Goal: Transaction & Acquisition: Download file/media

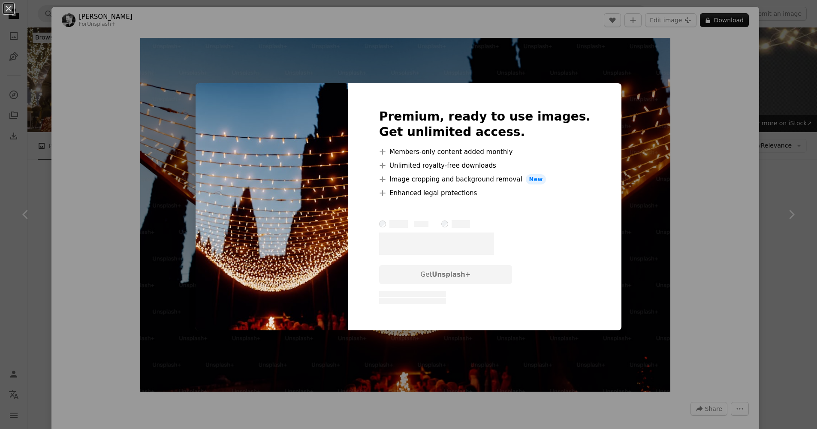
scroll to position [766, 0]
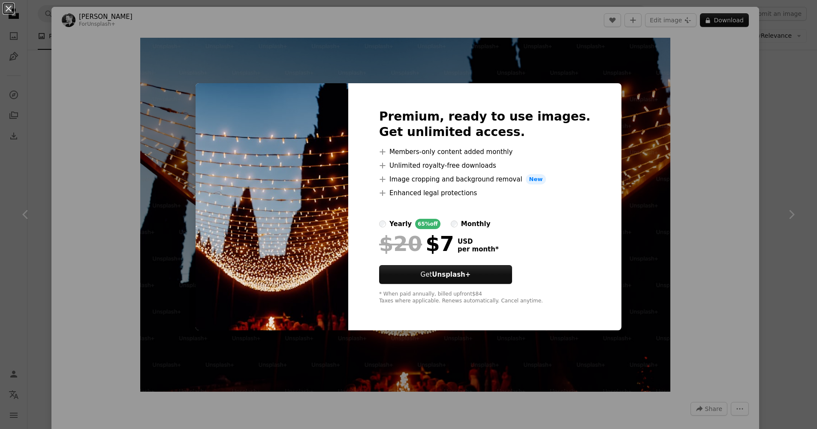
click at [596, 87] on div "Premium, ready to use images. Get unlimited access. A plus sign Members-only co…" at bounding box center [484, 206] width 273 height 247
click at [609, 65] on div "An X shape Premium, ready to use images. Get unlimited access. A plus sign Memb…" at bounding box center [408, 214] width 817 height 429
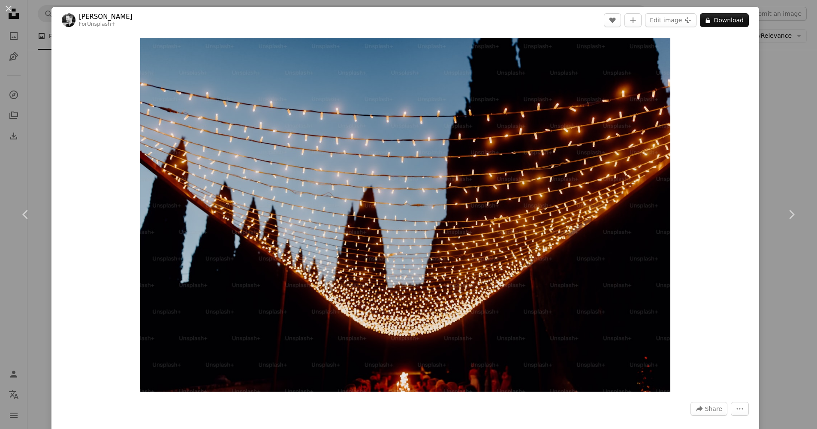
click at [24, 76] on div "An X shape Chevron left Chevron right [PERSON_NAME] For Unsplash+ A heart A plu…" at bounding box center [408, 214] width 817 height 429
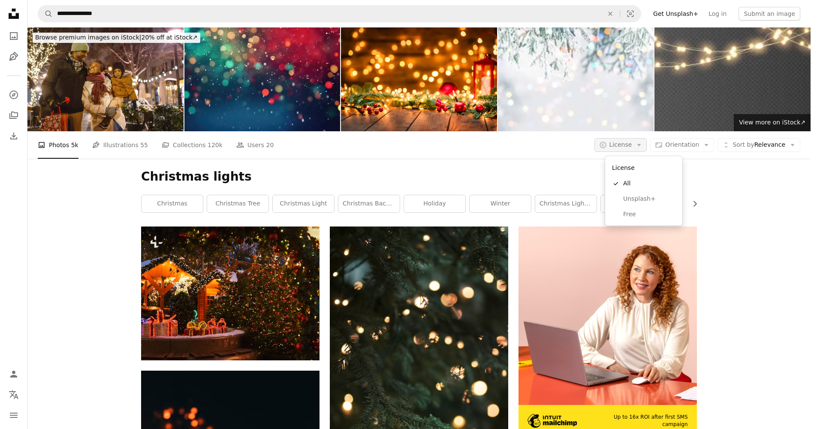
click at [607, 146] on icon "A copyright icon ©" at bounding box center [603, 145] width 8 height 8
click at [637, 219] on link "Free" at bounding box center [644, 214] width 70 height 15
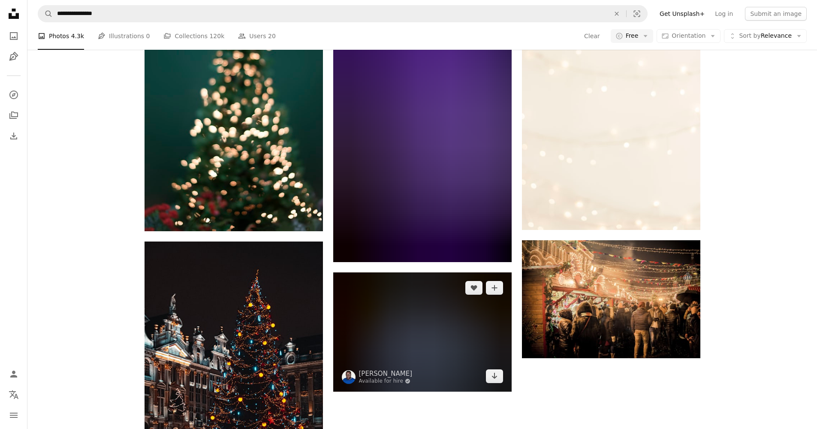
scroll to position [1526, 0]
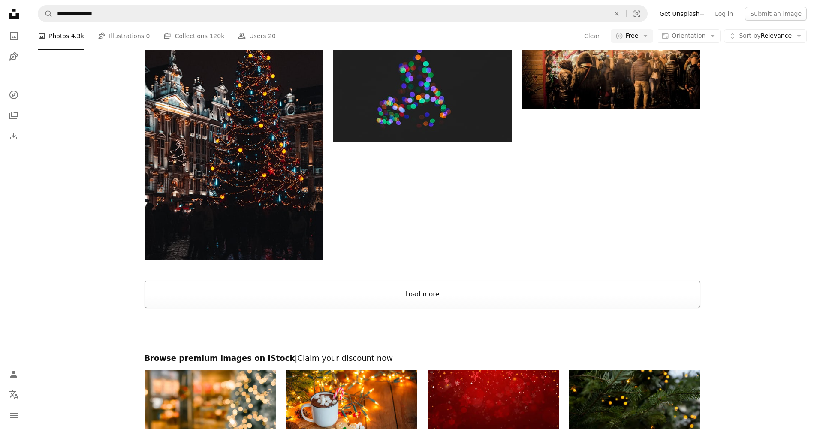
click at [471, 298] on button "Load more" at bounding box center [423, 294] width 556 height 27
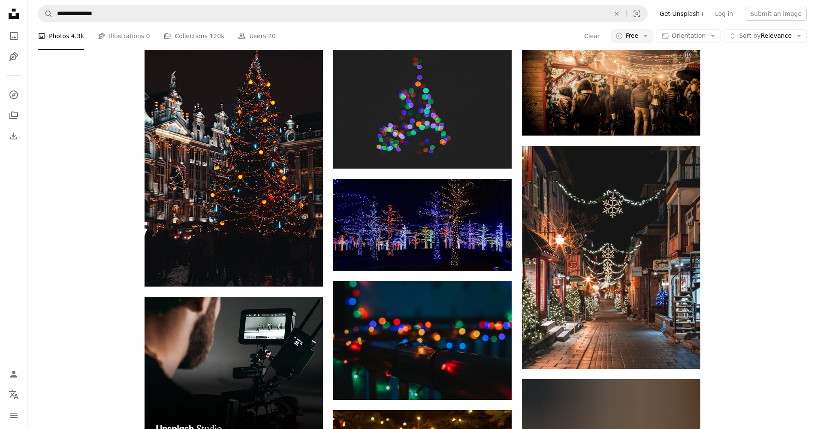
scroll to position [1348, 0]
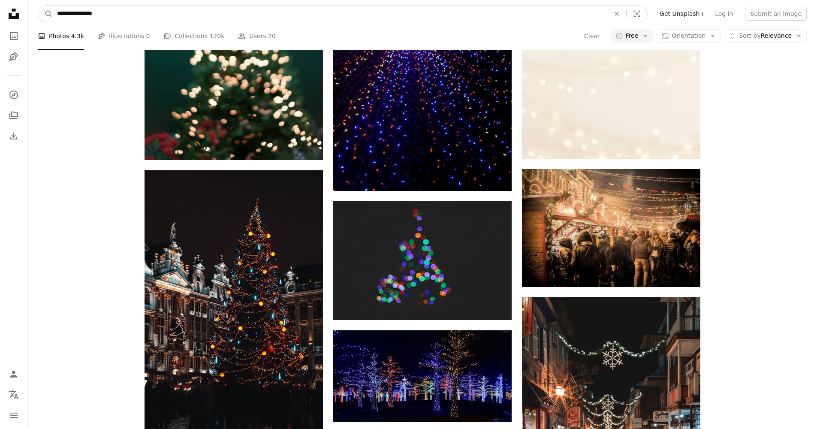
click at [429, 15] on input "**********" at bounding box center [330, 14] width 555 height 16
type input "**********"
click at [45, 14] on button "A magnifying glass" at bounding box center [45, 14] width 15 height 16
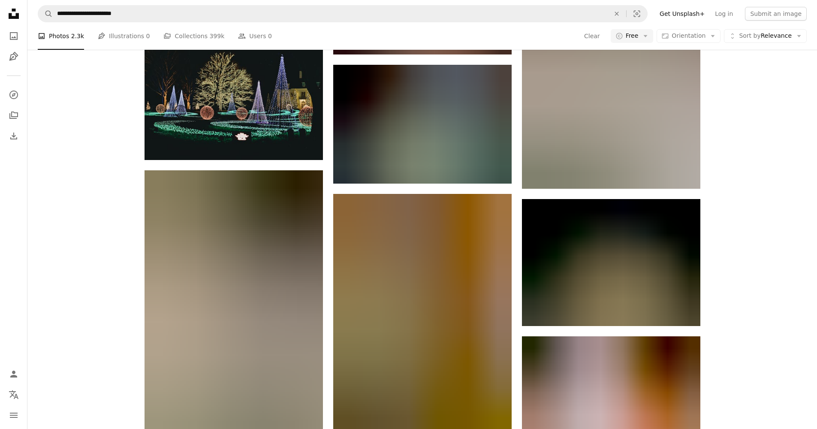
scroll to position [2365, 0]
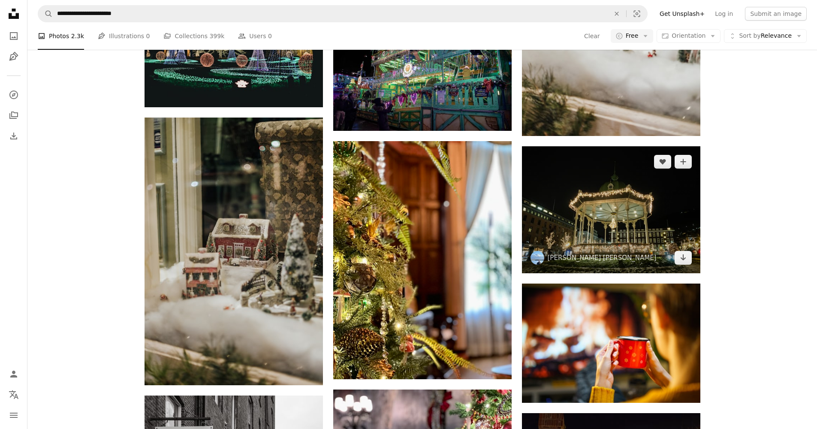
click at [627, 218] on img at bounding box center [611, 209] width 178 height 127
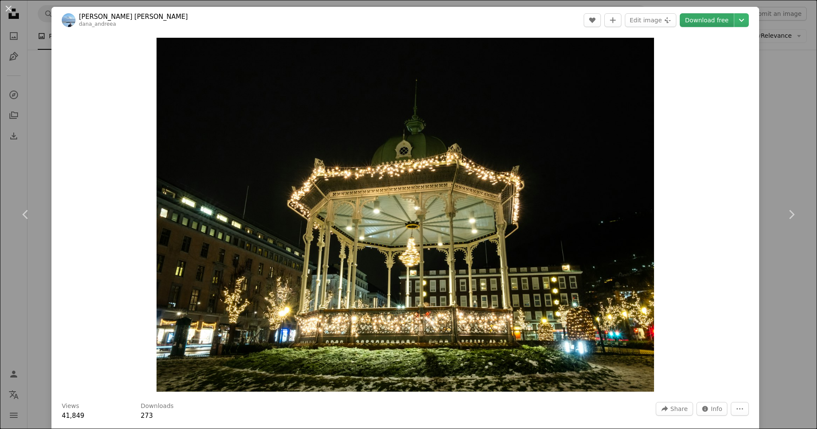
click at [718, 24] on link "Download free" at bounding box center [707, 20] width 54 height 14
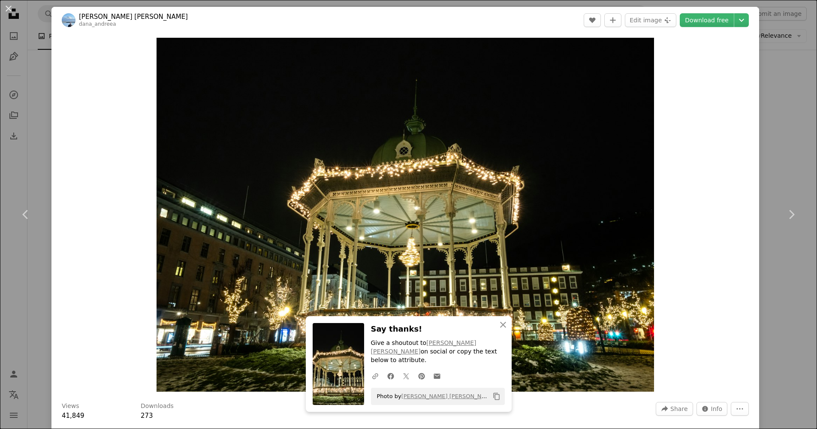
scroll to position [2, 0]
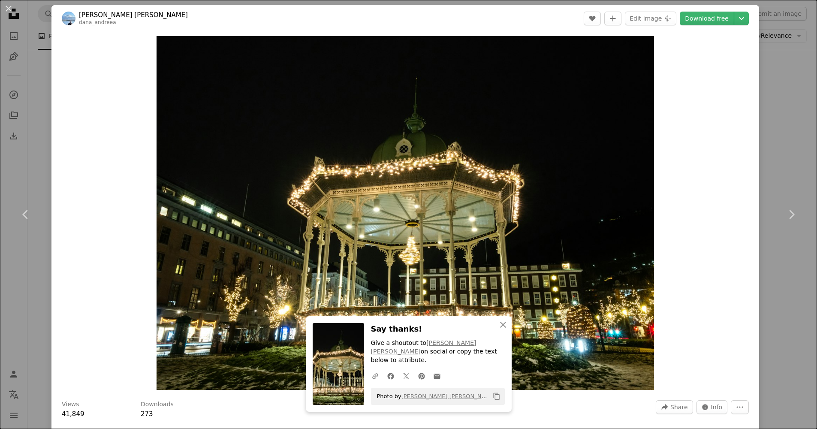
click at [802, 129] on div "An X shape Chevron left Chevron right [PERSON_NAME] [PERSON_NAME] A heart A plu…" at bounding box center [408, 214] width 817 height 429
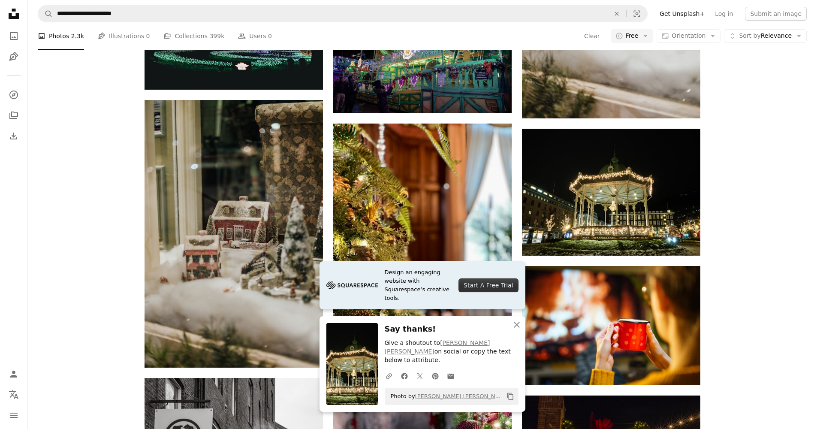
scroll to position [2428, 0]
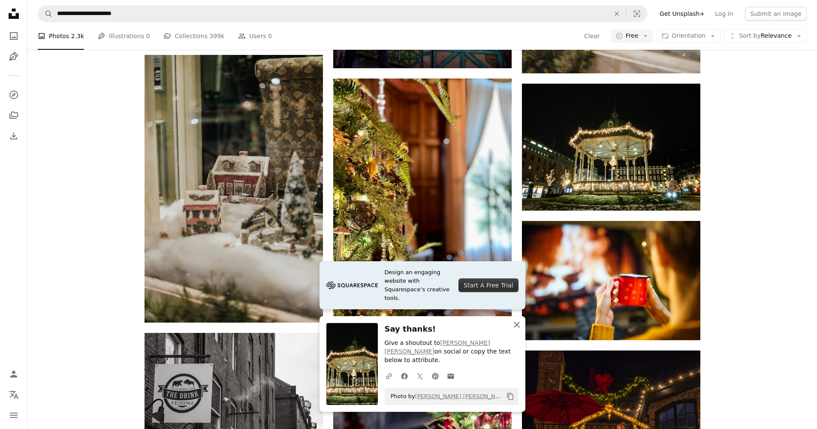
click at [517, 328] on icon "button" at bounding box center [517, 325] width 6 height 6
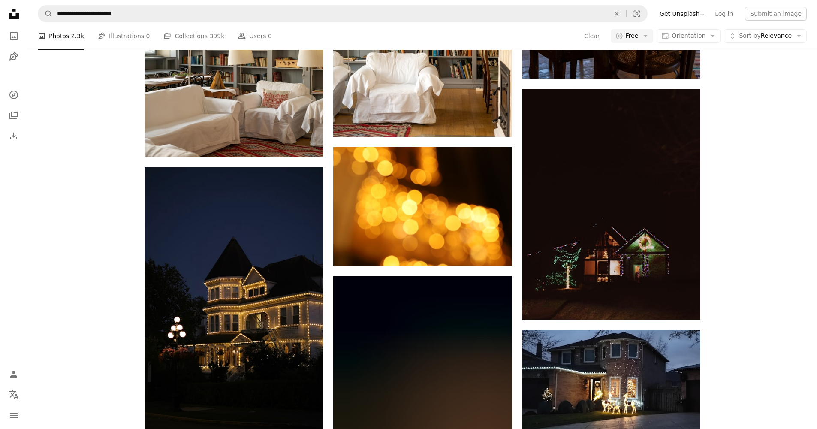
scroll to position [4758, 0]
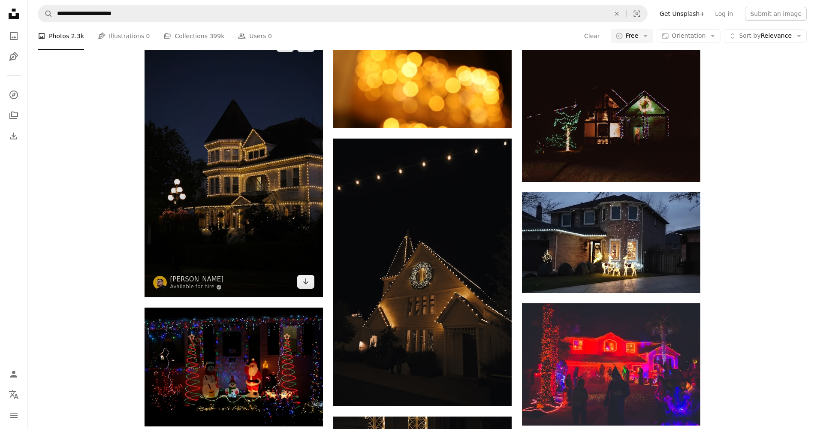
click at [290, 200] on img at bounding box center [234, 164] width 178 height 268
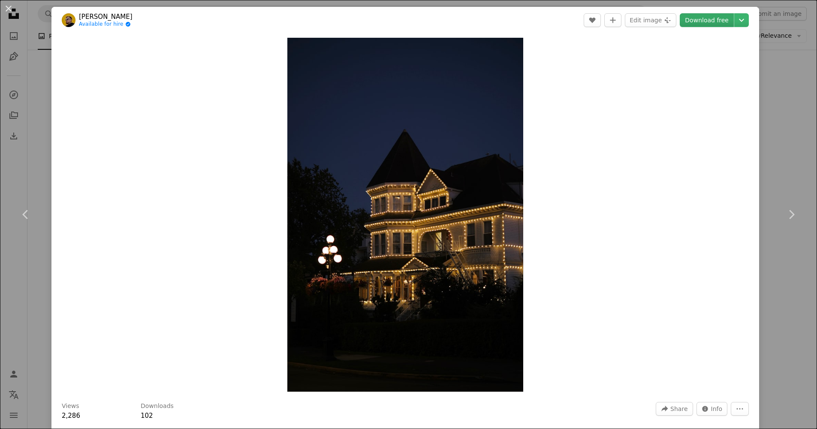
click at [709, 25] on link "Download free" at bounding box center [707, 20] width 54 height 14
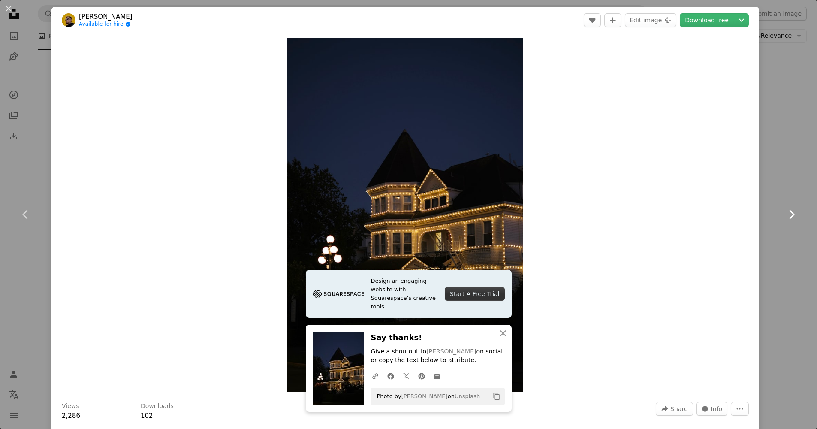
click at [790, 201] on link "Chevron right" at bounding box center [791, 214] width 51 height 82
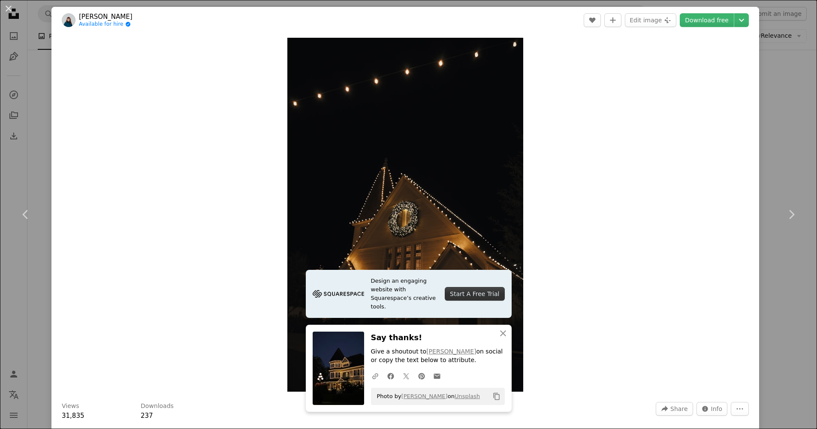
click at [797, 141] on div "An X shape Chevron left Chevron right [PERSON_NAME] Available for hire A checkm…" at bounding box center [408, 214] width 817 height 429
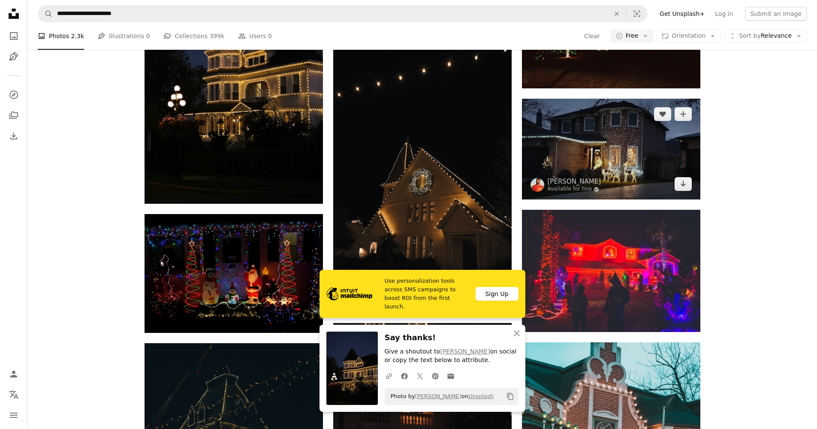
scroll to position [4933, 0]
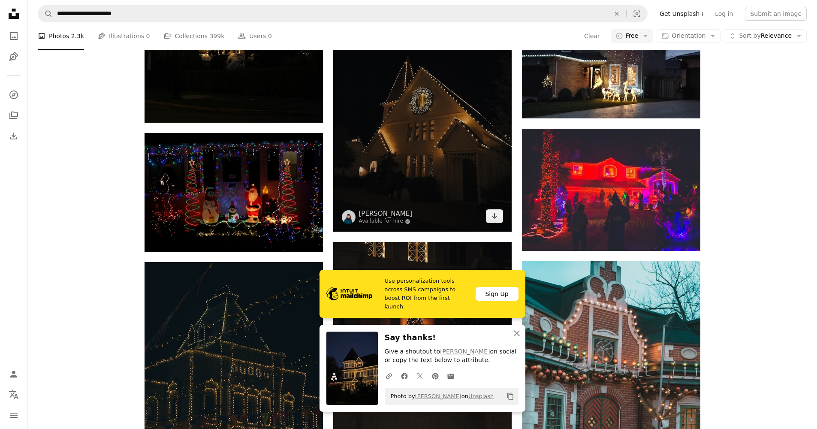
click at [411, 142] on img at bounding box center [422, 98] width 178 height 268
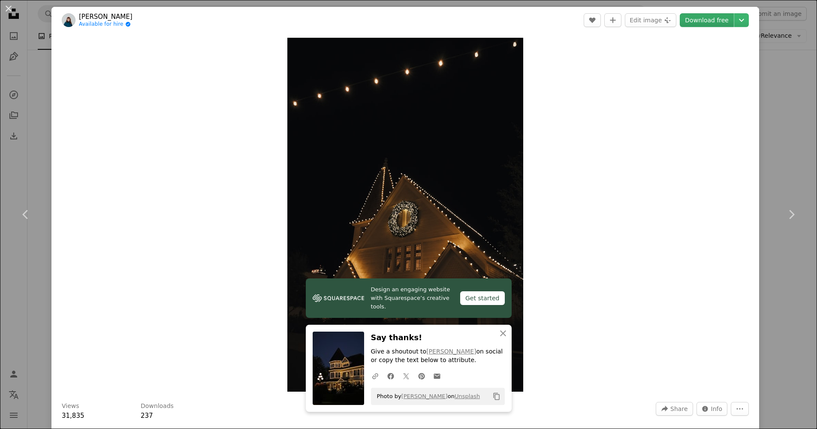
click at [729, 16] on link "Download free" at bounding box center [707, 20] width 54 height 14
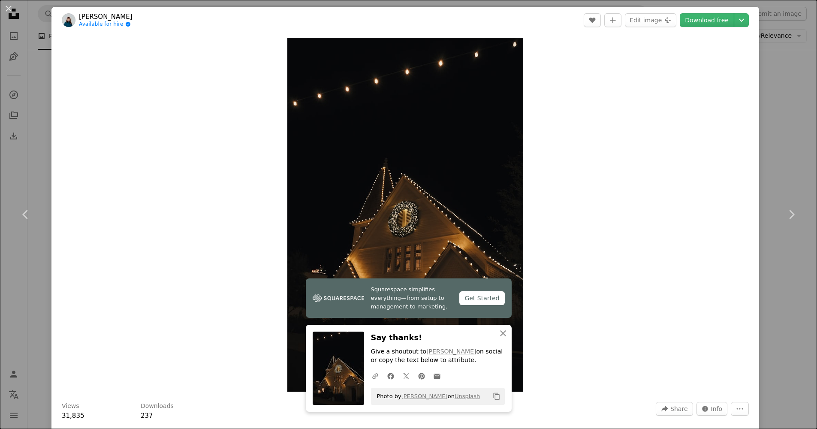
click at [795, 108] on div "An X shape Chevron left Chevron right [PERSON_NAME] Available for hire A checkm…" at bounding box center [408, 214] width 817 height 429
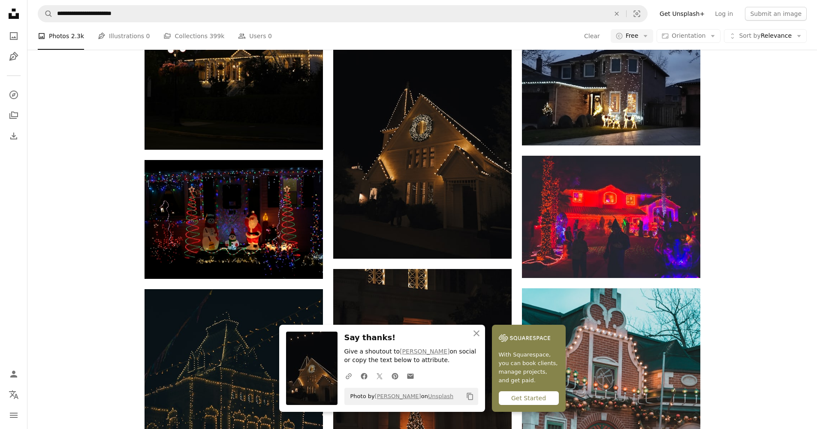
scroll to position [4866, 0]
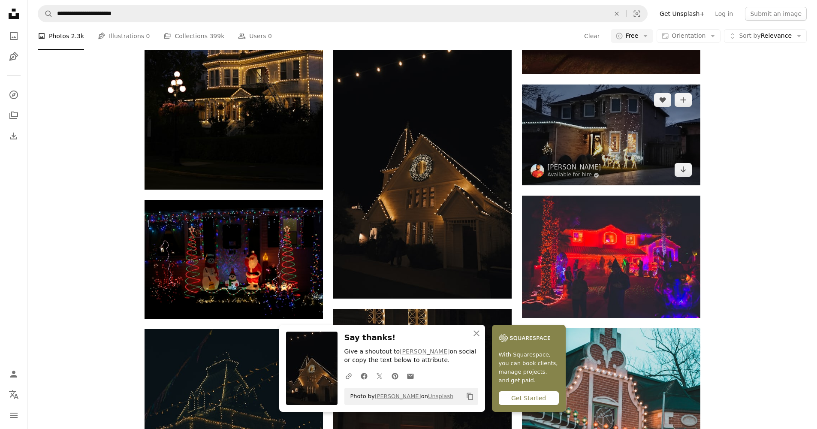
click at [635, 147] on img at bounding box center [611, 135] width 178 height 101
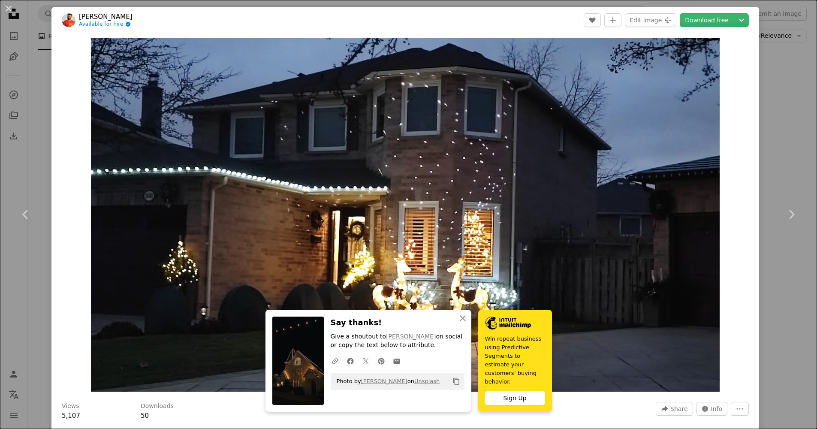
click at [774, 81] on div "An X shape Chevron left Chevron right [PERSON_NAME] Available for hire A checkm…" at bounding box center [408, 214] width 817 height 429
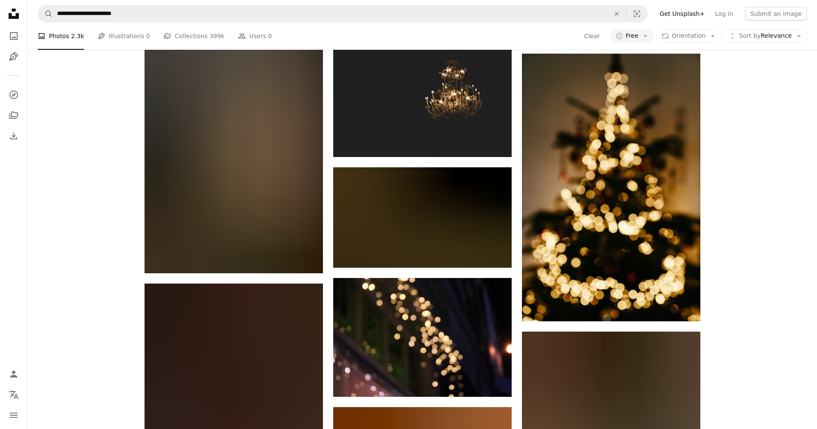
scroll to position [5374, 0]
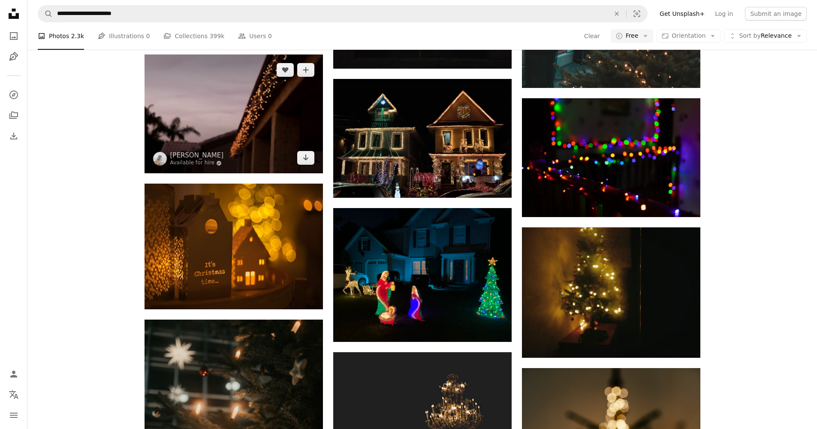
click at [279, 135] on img at bounding box center [234, 113] width 178 height 119
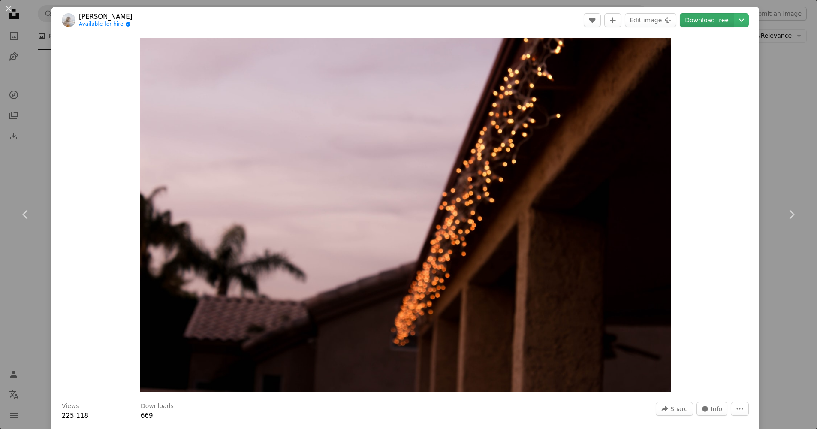
click at [729, 26] on link "Download free" at bounding box center [707, 20] width 54 height 14
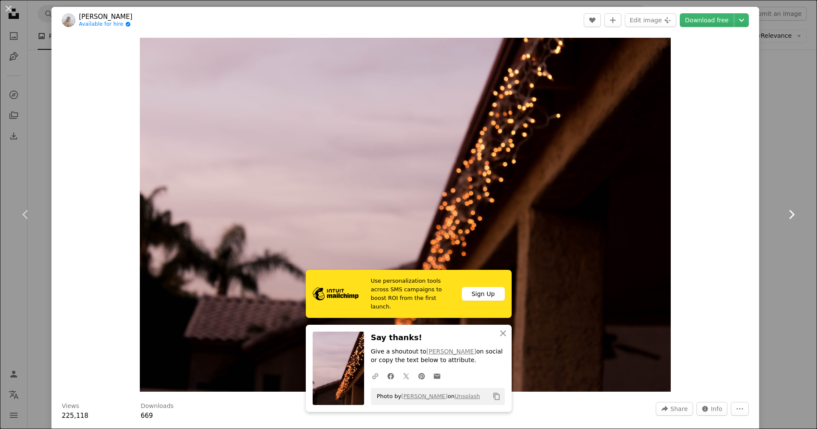
click at [769, 242] on link "Chevron right" at bounding box center [791, 214] width 51 height 82
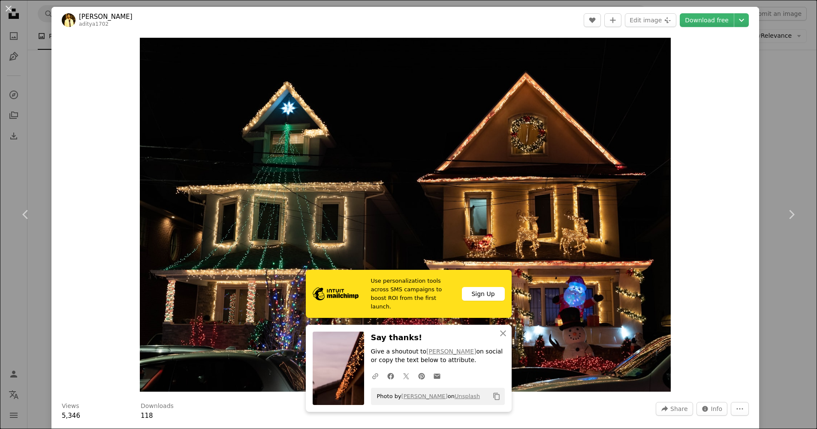
click at [790, 107] on div "An X shape Chevron left Chevron right [PERSON_NAME] aditya1702 A heart A plus s…" at bounding box center [408, 214] width 817 height 429
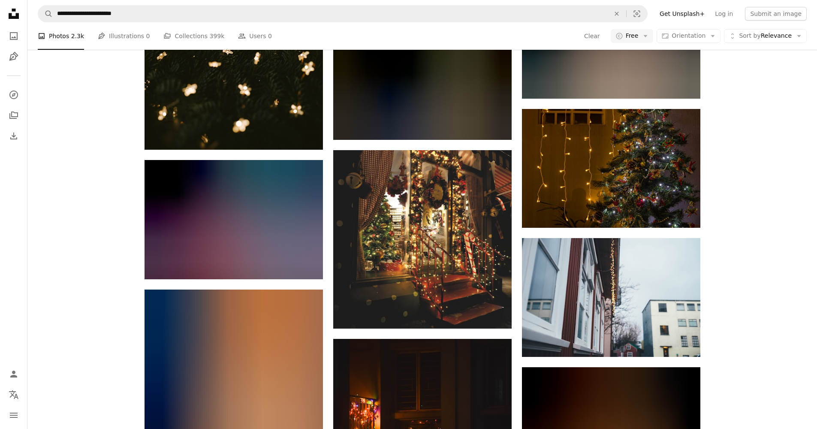
scroll to position [6868, 0]
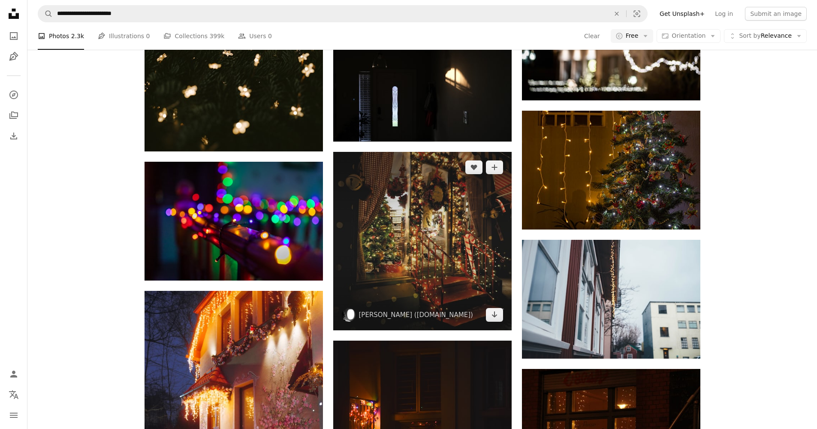
click at [486, 260] on img at bounding box center [422, 241] width 178 height 178
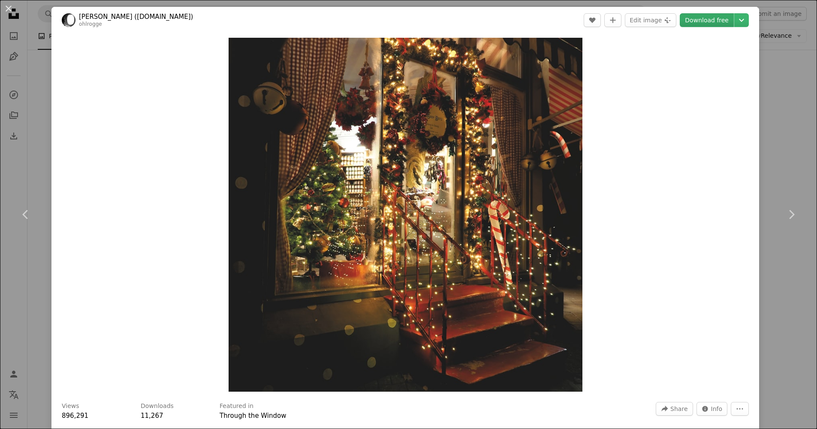
click at [709, 22] on link "Download free" at bounding box center [707, 20] width 54 height 14
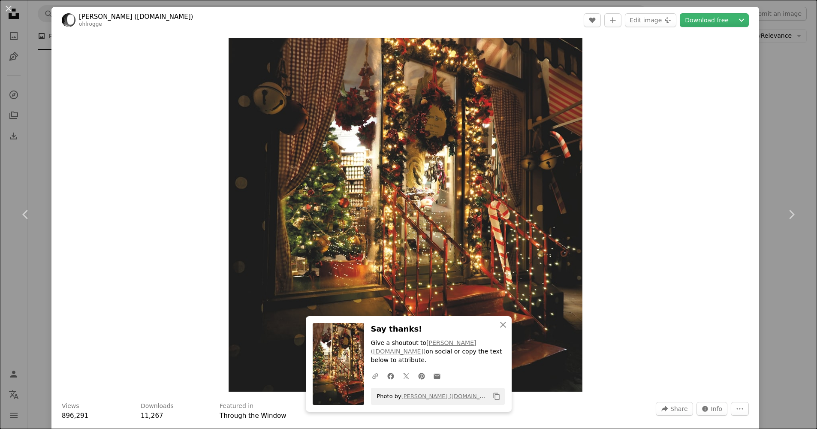
click at [799, 135] on div "An X shape Chevron left Chevron right [PERSON_NAME] ([DOMAIN_NAME]) [PERSON_NAM…" at bounding box center [408, 214] width 817 height 429
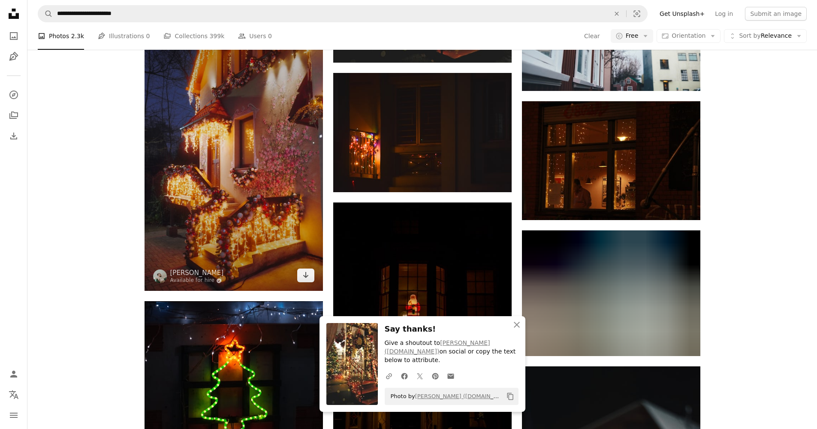
scroll to position [7118, 0]
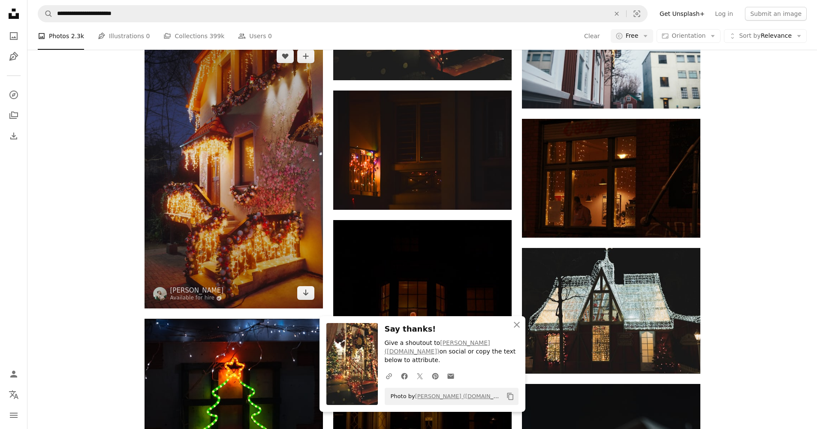
click at [218, 149] on img at bounding box center [234, 175] width 178 height 268
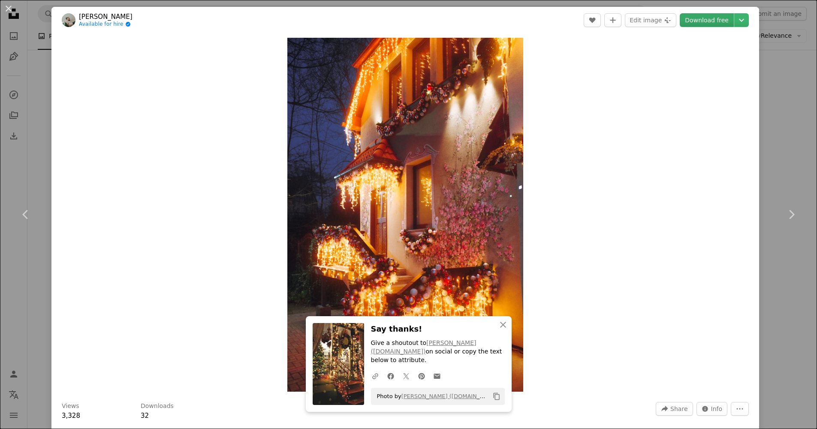
click at [720, 22] on link "Download free" at bounding box center [707, 20] width 54 height 14
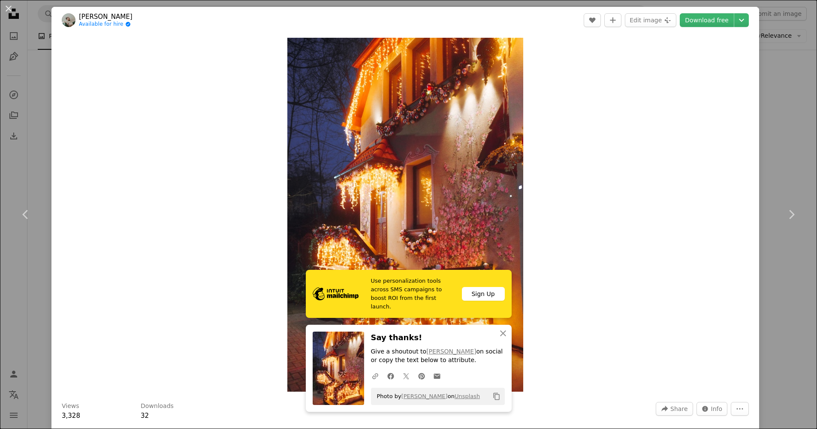
click at [808, 152] on div "An X shape Chevron left Chevron right [PERSON_NAME] Available for hire A checkm…" at bounding box center [408, 214] width 817 height 429
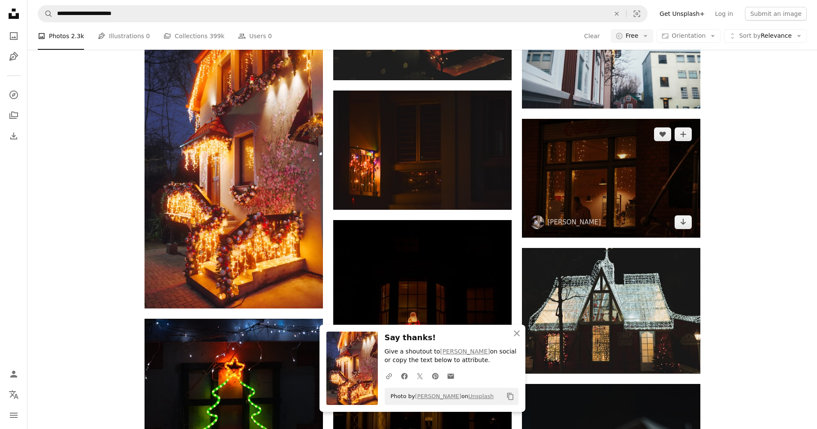
click at [639, 180] on img at bounding box center [611, 178] width 178 height 119
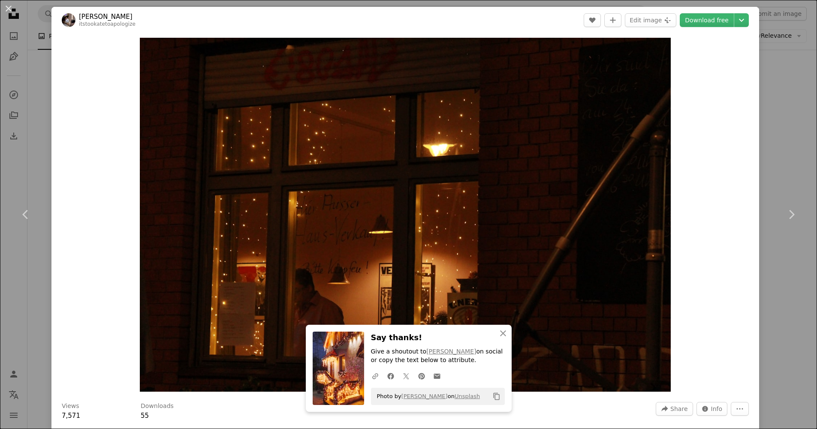
click at [797, 104] on div "An X shape Chevron left Chevron right [PERSON_NAME] itstookatetoapologize A hea…" at bounding box center [408, 214] width 817 height 429
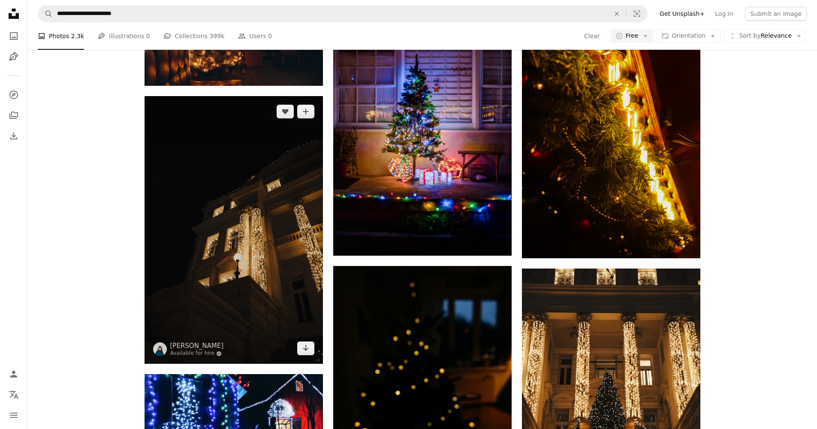
scroll to position [8300, 0]
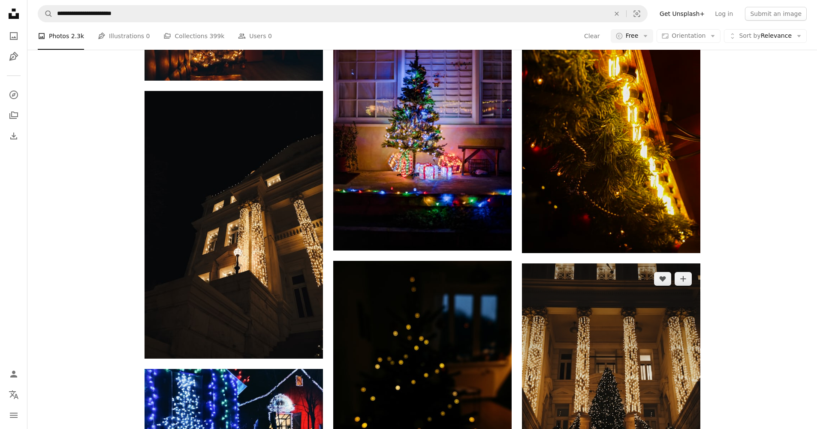
click at [613, 364] on img at bounding box center [611, 397] width 178 height 268
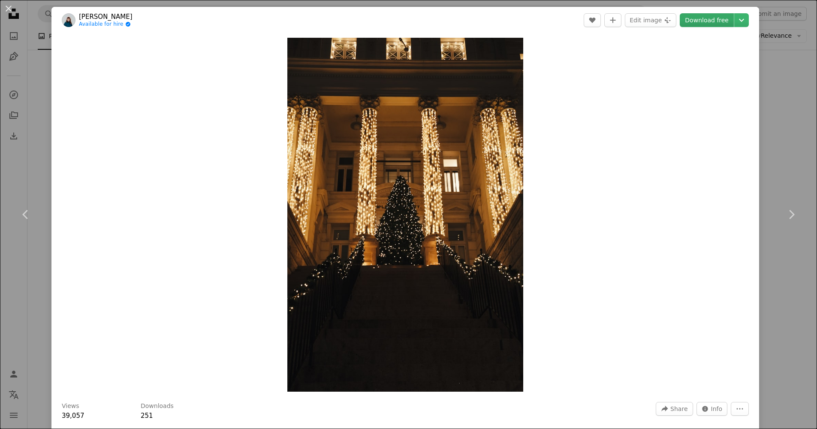
click at [731, 17] on link "Download free" at bounding box center [707, 20] width 54 height 14
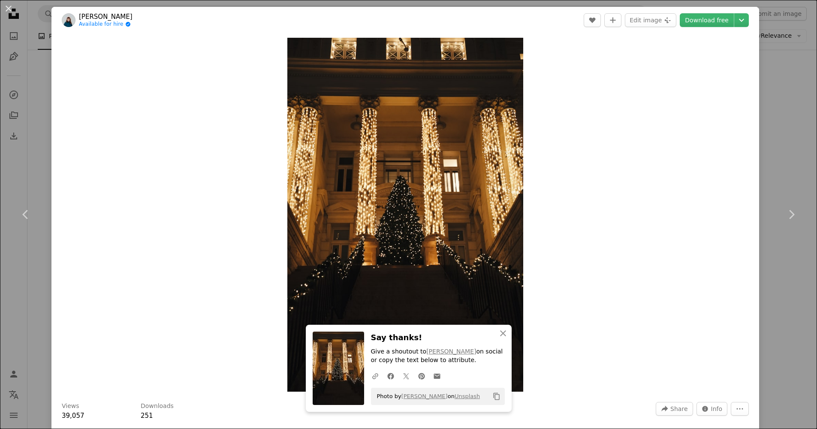
click at [786, 149] on div "An X shape Chevron left Chevron right [PERSON_NAME] Available for hire A checkm…" at bounding box center [408, 214] width 817 height 429
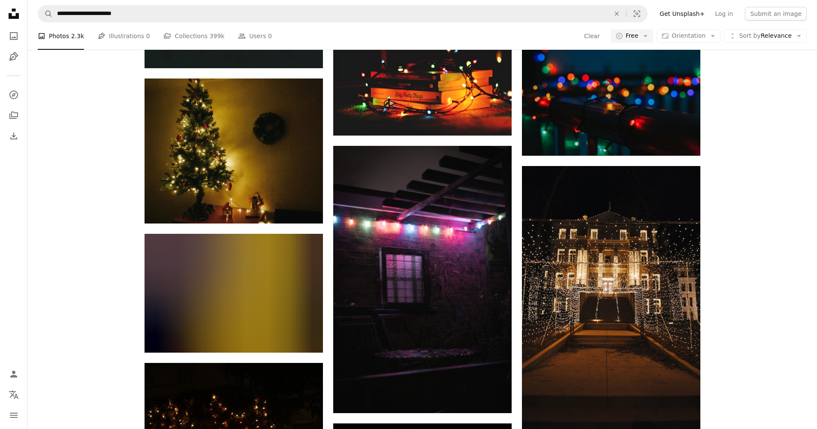
scroll to position [9708, 0]
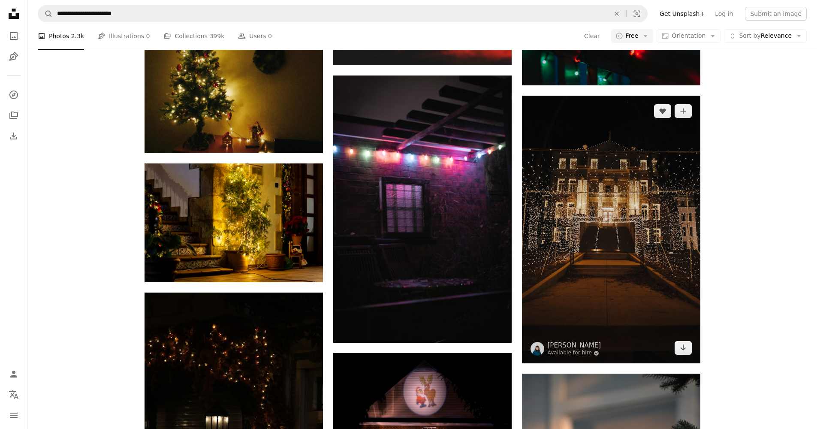
click at [649, 211] on img at bounding box center [611, 230] width 178 height 268
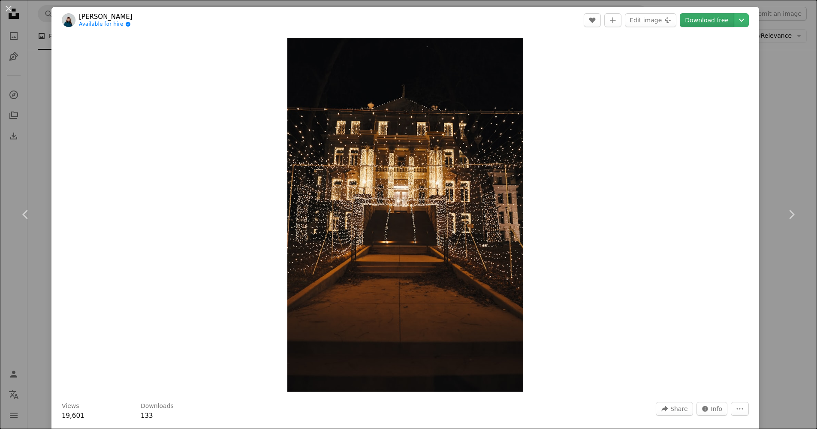
click at [707, 21] on link "Download free" at bounding box center [707, 20] width 54 height 14
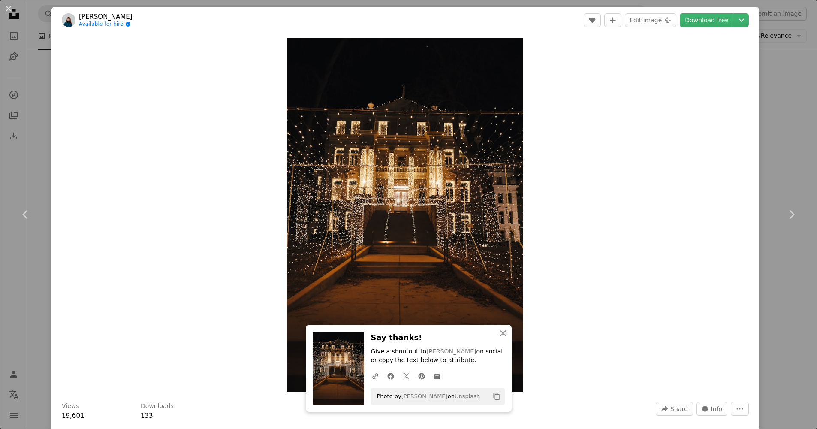
click at [778, 140] on div "An X shape Chevron left Chevron right [PERSON_NAME] Available for hire A checkm…" at bounding box center [408, 214] width 817 height 429
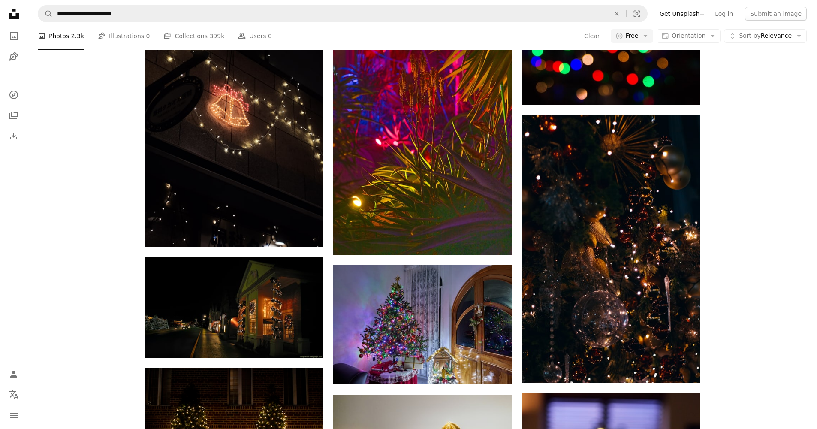
scroll to position [15886, 0]
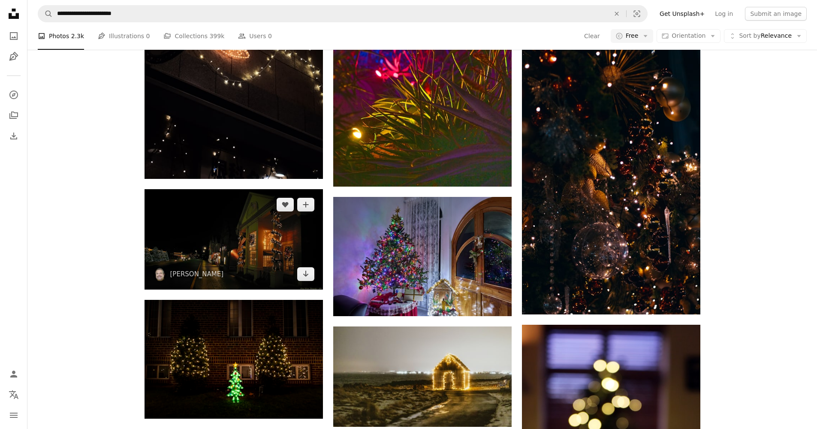
click at [251, 232] on img at bounding box center [234, 239] width 178 height 100
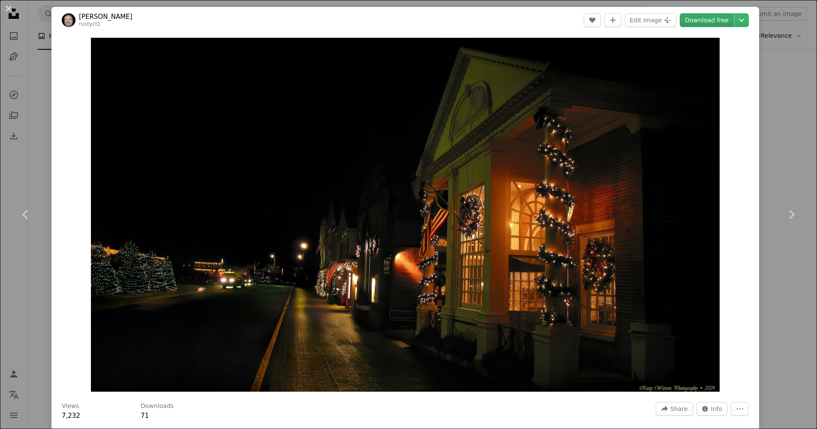
click at [719, 21] on link "Download free" at bounding box center [707, 20] width 54 height 14
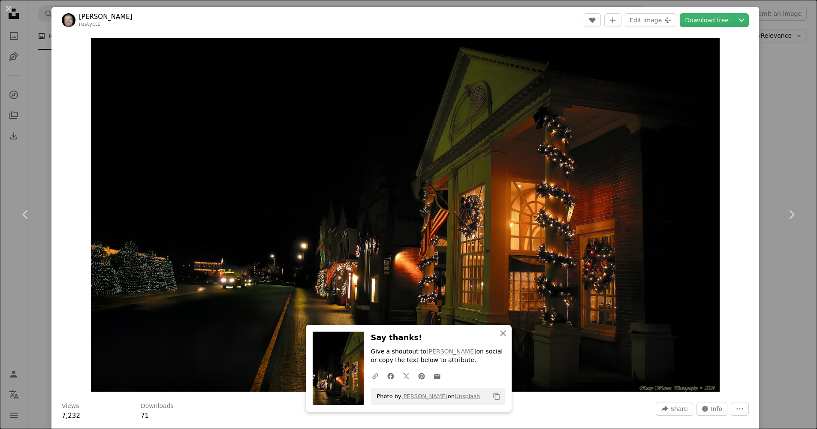
click at [791, 259] on div "An X shape Chevron left Chevron right [PERSON_NAME] rustyct1 A heart A plus sig…" at bounding box center [408, 214] width 817 height 429
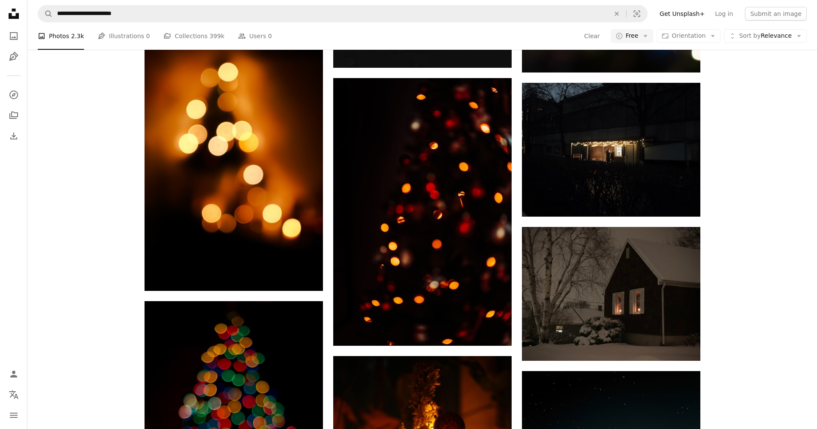
scroll to position [18368, 0]
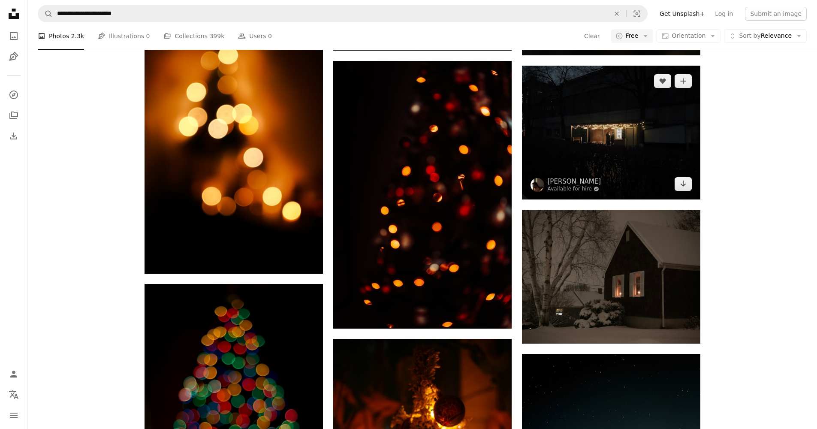
click at [619, 158] on img at bounding box center [611, 133] width 178 height 134
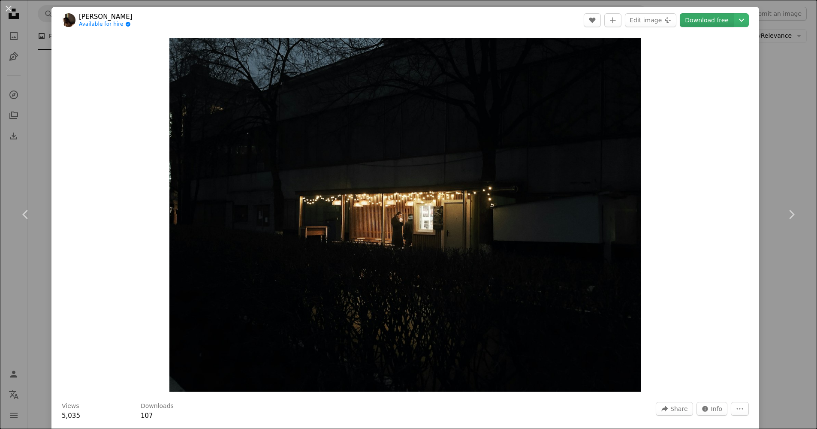
click at [715, 19] on link "Download free" at bounding box center [707, 20] width 54 height 14
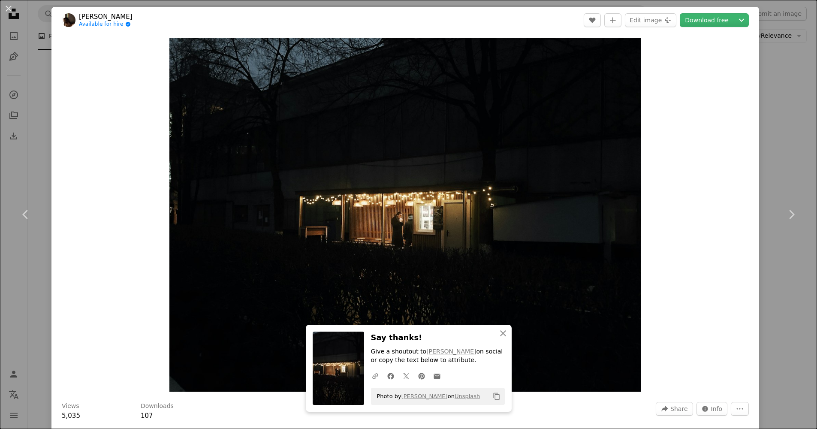
click at [777, 165] on div "An X shape Chevron left Chevron right [PERSON_NAME] Available for hire A checkm…" at bounding box center [408, 214] width 817 height 429
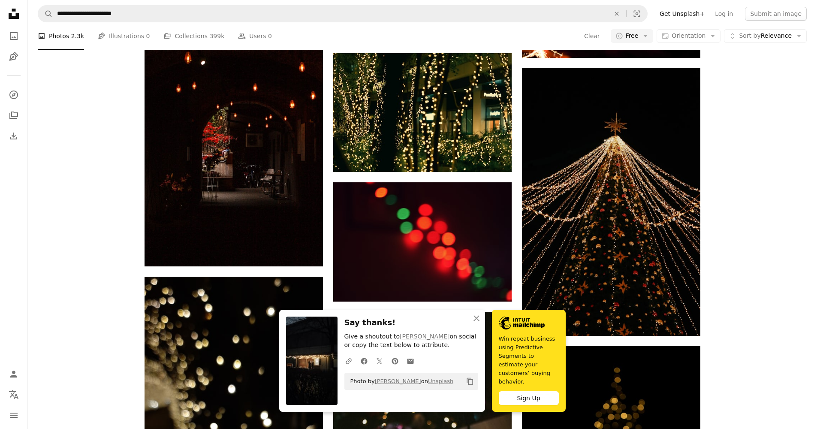
scroll to position [18848, 0]
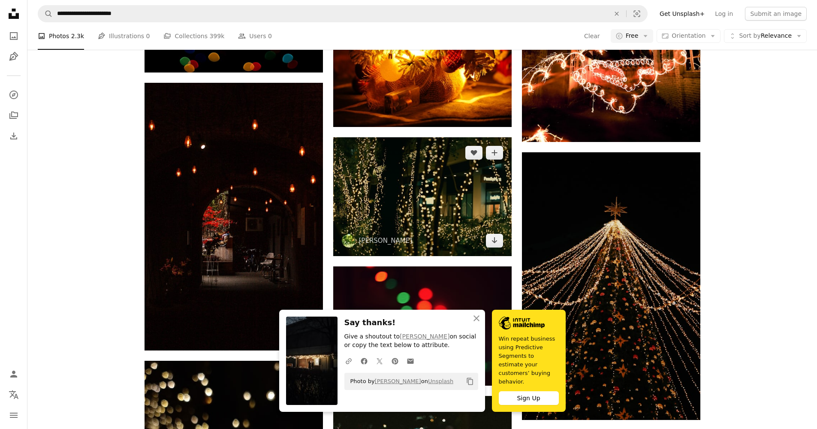
click at [490, 207] on img at bounding box center [422, 196] width 178 height 119
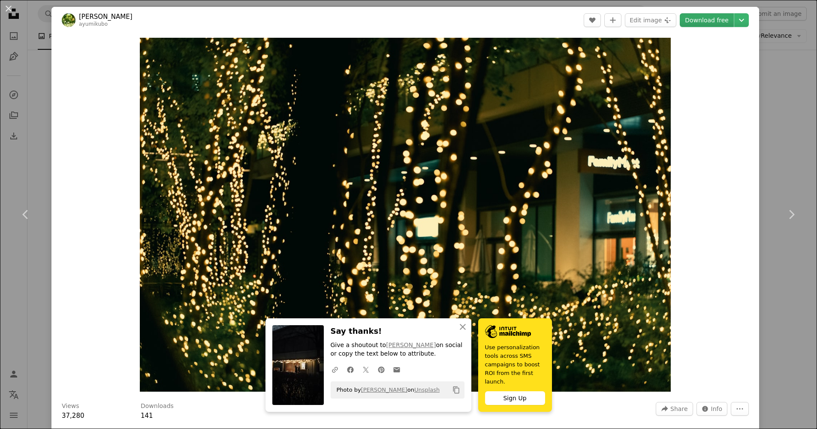
click at [714, 23] on link "Download free" at bounding box center [707, 20] width 54 height 14
click at [787, 142] on div "An X shape Chevron left Chevron right [PERSON_NAME] ayumikubo A heart A plus si…" at bounding box center [408, 214] width 817 height 429
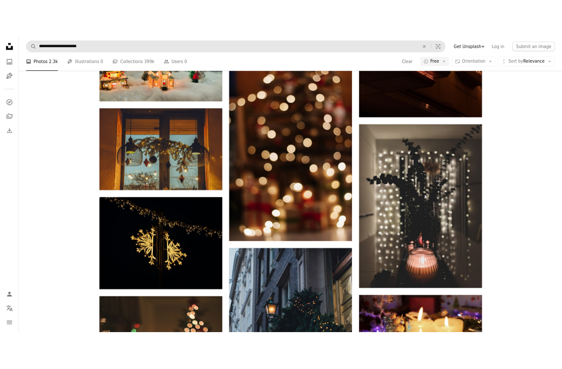
scroll to position [33776, 0]
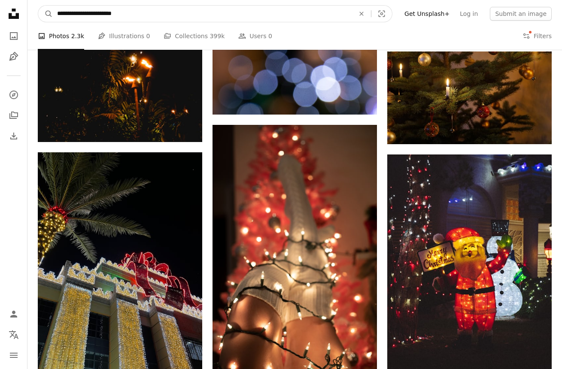
drag, startPoint x: 138, startPoint y: 20, endPoint x: 63, endPoint y: 9, distance: 75.5
click at [63, 9] on input "**********" at bounding box center [202, 14] width 299 height 16
type input "**********"
click at [45, 14] on button "A magnifying glass" at bounding box center [45, 14] width 15 height 16
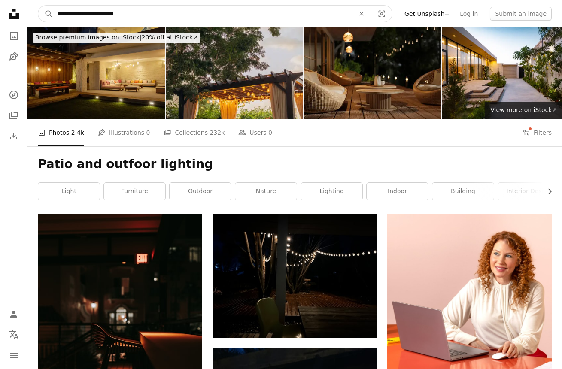
click at [95, 14] on input "**********" at bounding box center [202, 14] width 299 height 16
type input "**********"
click at [45, 14] on button "A magnifying glass" at bounding box center [45, 14] width 15 height 16
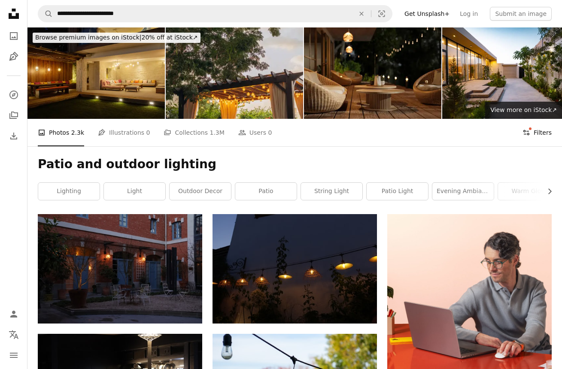
click at [535, 131] on button "Filters Filters" at bounding box center [536, 132] width 29 height 27
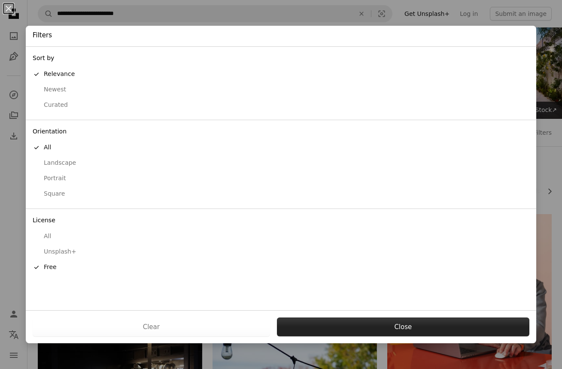
click at [407, 324] on button "Close" at bounding box center [403, 326] width 252 height 19
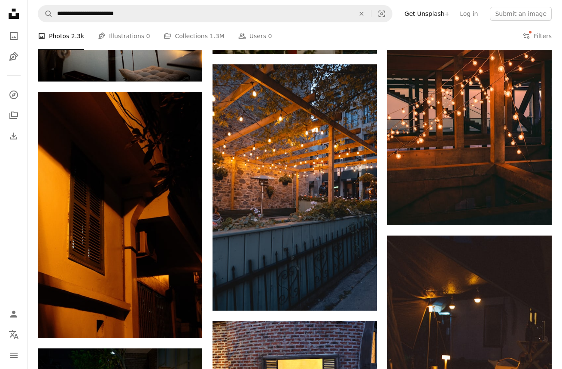
scroll to position [2364, 0]
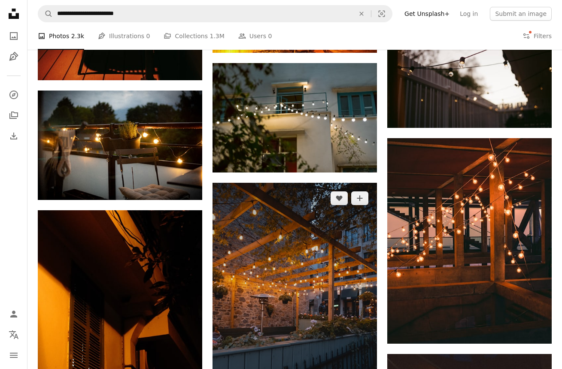
click at [344, 225] on img at bounding box center [294, 306] width 164 height 247
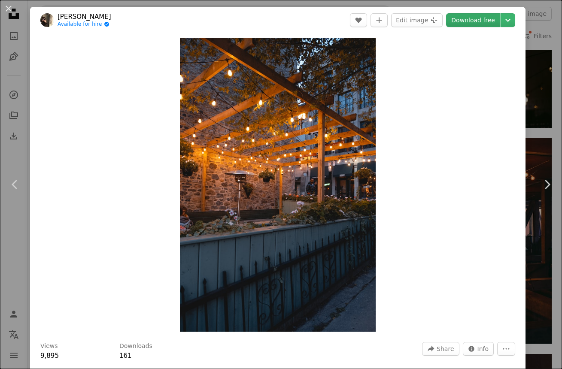
click at [479, 24] on link "Download free" at bounding box center [473, 20] width 54 height 14
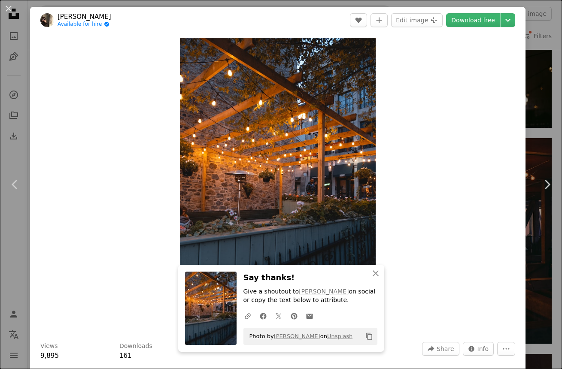
click at [552, 121] on div "An X shape Chevron left Chevron right [PERSON_NAME] Available for hire A checkm…" at bounding box center [281, 184] width 562 height 369
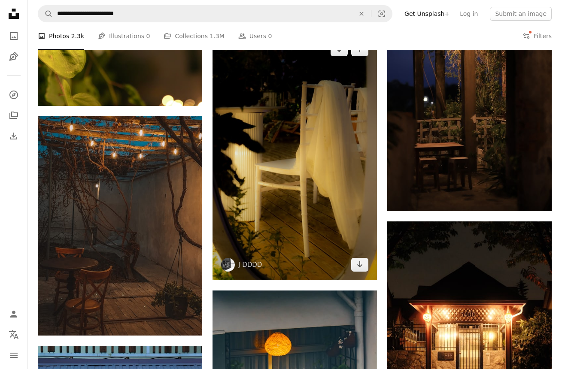
scroll to position [6029, 0]
